Goal: Find specific page/section: Find specific page/section

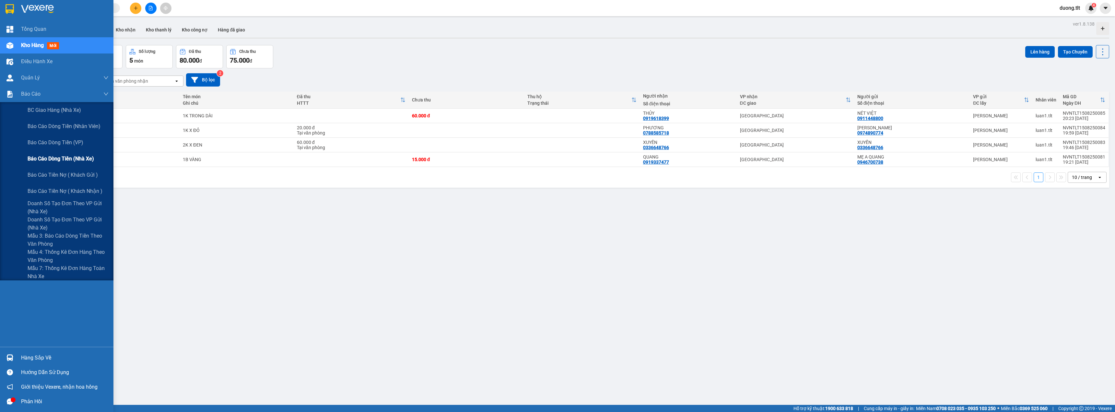
drag, startPoint x: 58, startPoint y: 165, endPoint x: 54, endPoint y: 166, distance: 3.8
click at [56, 165] on div "Báo cáo dòng tiền (nhà xe)" at bounding box center [68, 159] width 81 height 16
